Goal: Transaction & Acquisition: Purchase product/service

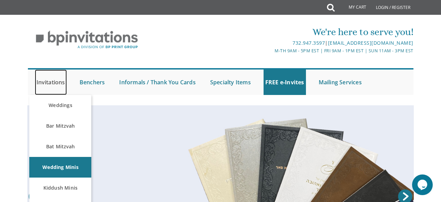
click at [54, 79] on link "Invitations" at bounding box center [51, 82] width 32 height 25
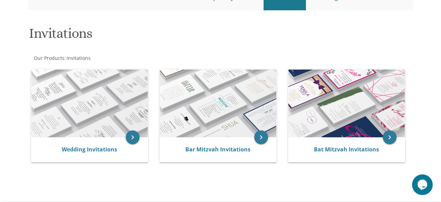
scroll to position [89, 0]
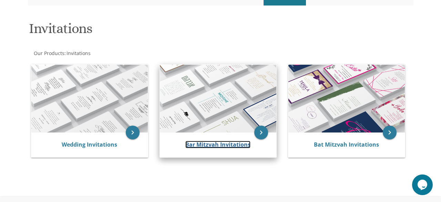
click at [242, 146] on link "Bar Mitzvah Invitations" at bounding box center [217, 145] width 65 height 8
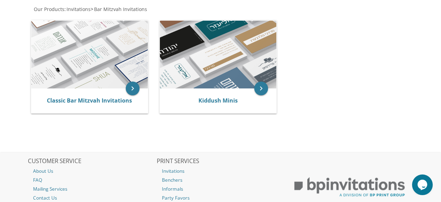
scroll to position [143, 0]
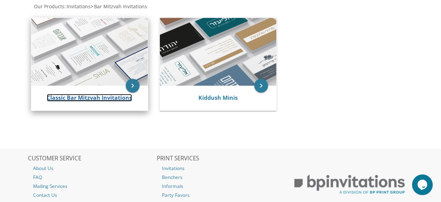
click at [102, 99] on link "Classic Bar Mitzvah Invitations" at bounding box center [89, 98] width 85 height 8
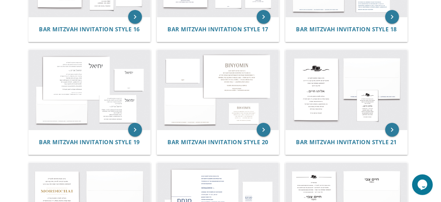
scroll to position [770, 0]
